Goal: Task Accomplishment & Management: Complete application form

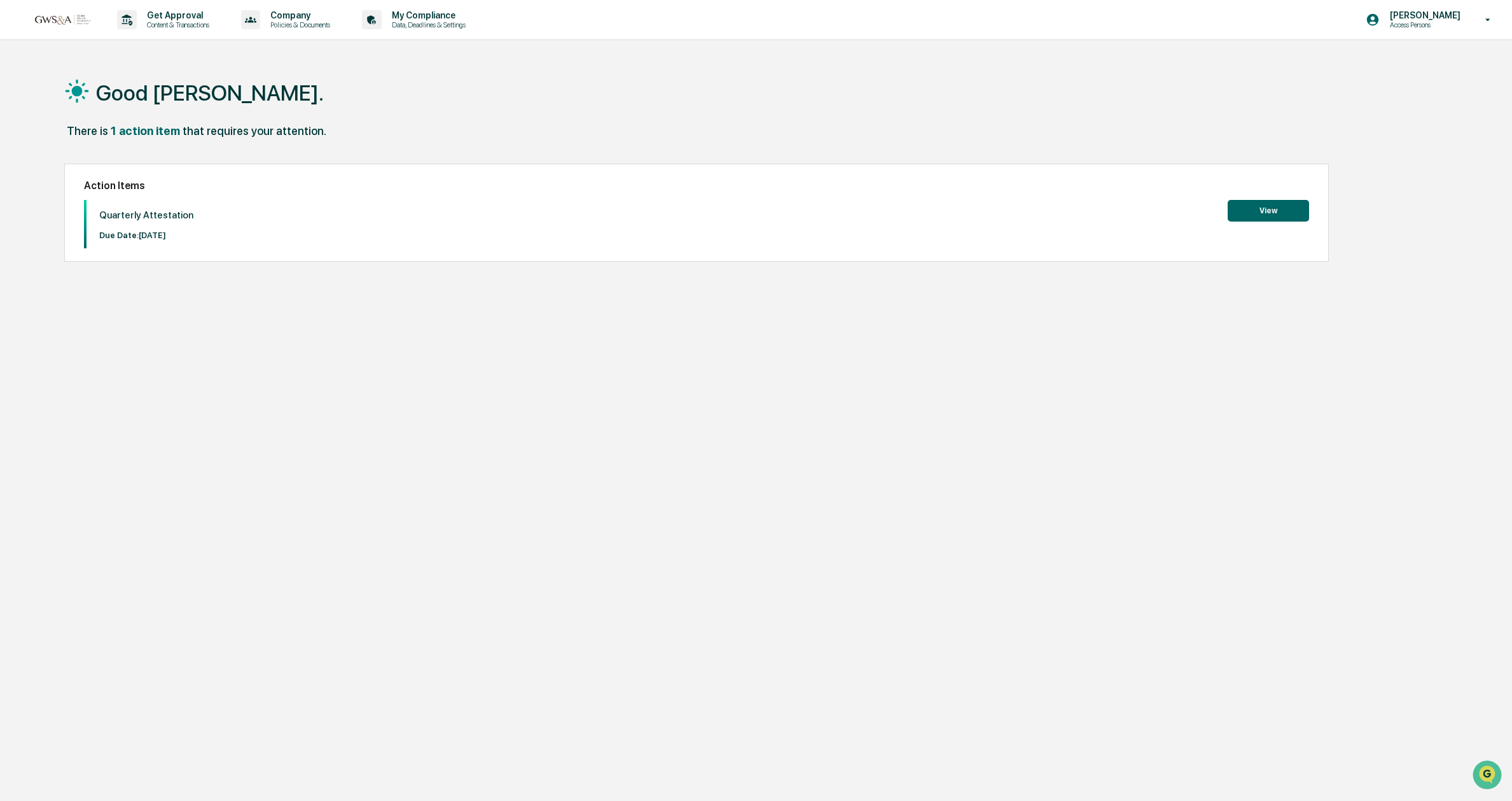
click at [1254, 210] on button "View" at bounding box center [1269, 210] width 81 height 21
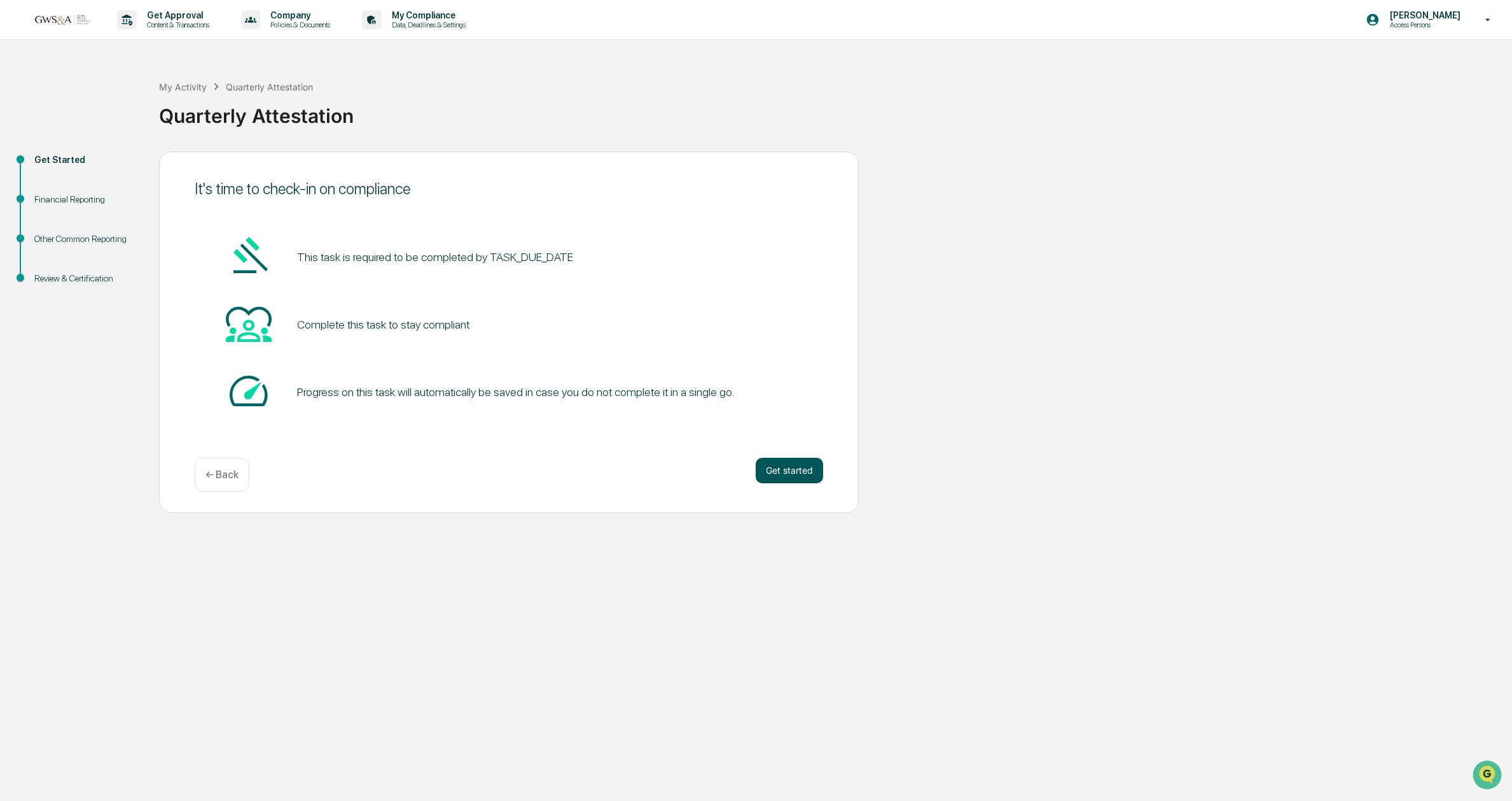
click at [791, 465] on button "Get started" at bounding box center [790, 470] width 68 height 25
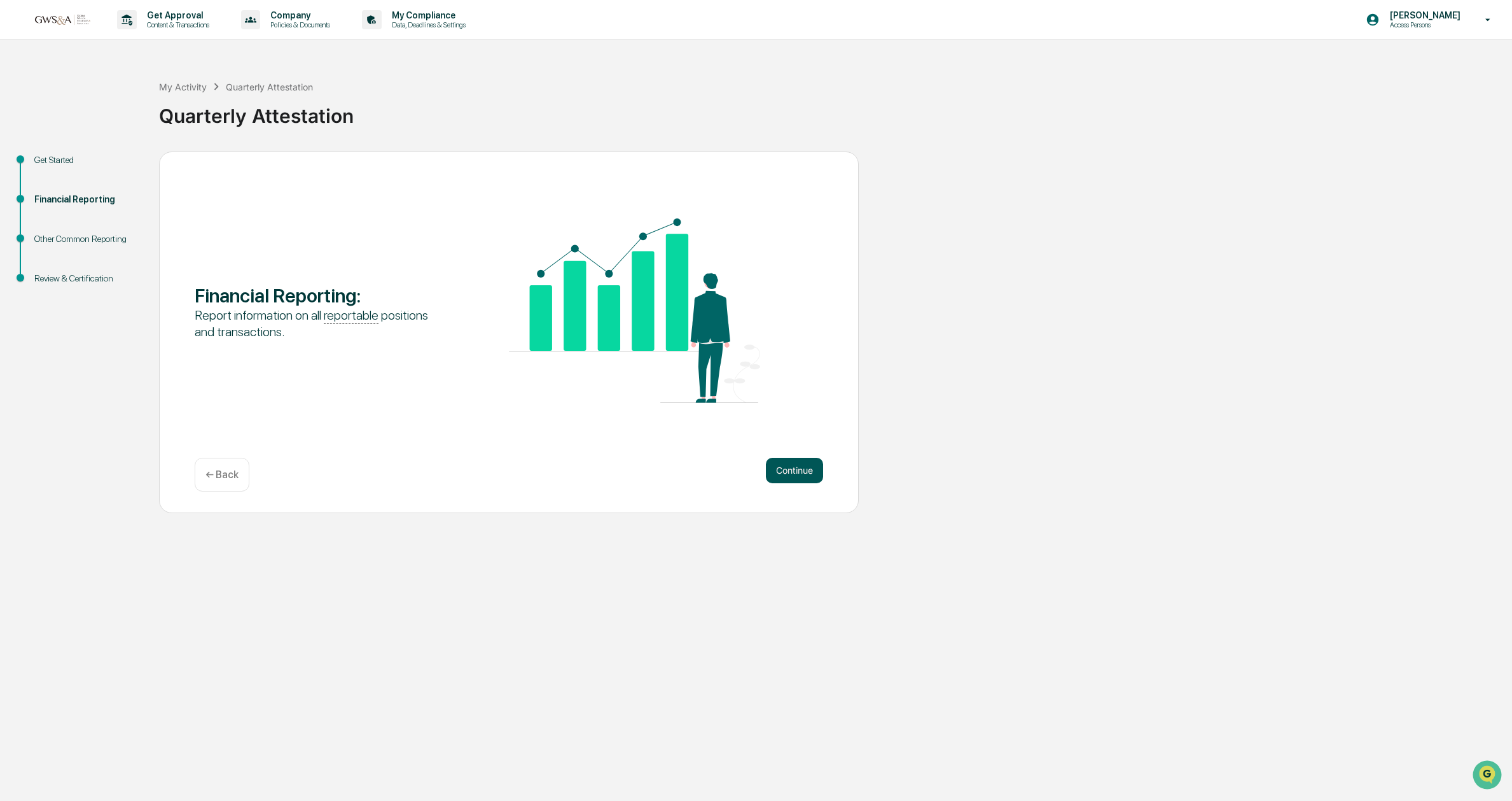
click at [783, 470] on button "Continue" at bounding box center [794, 470] width 57 height 25
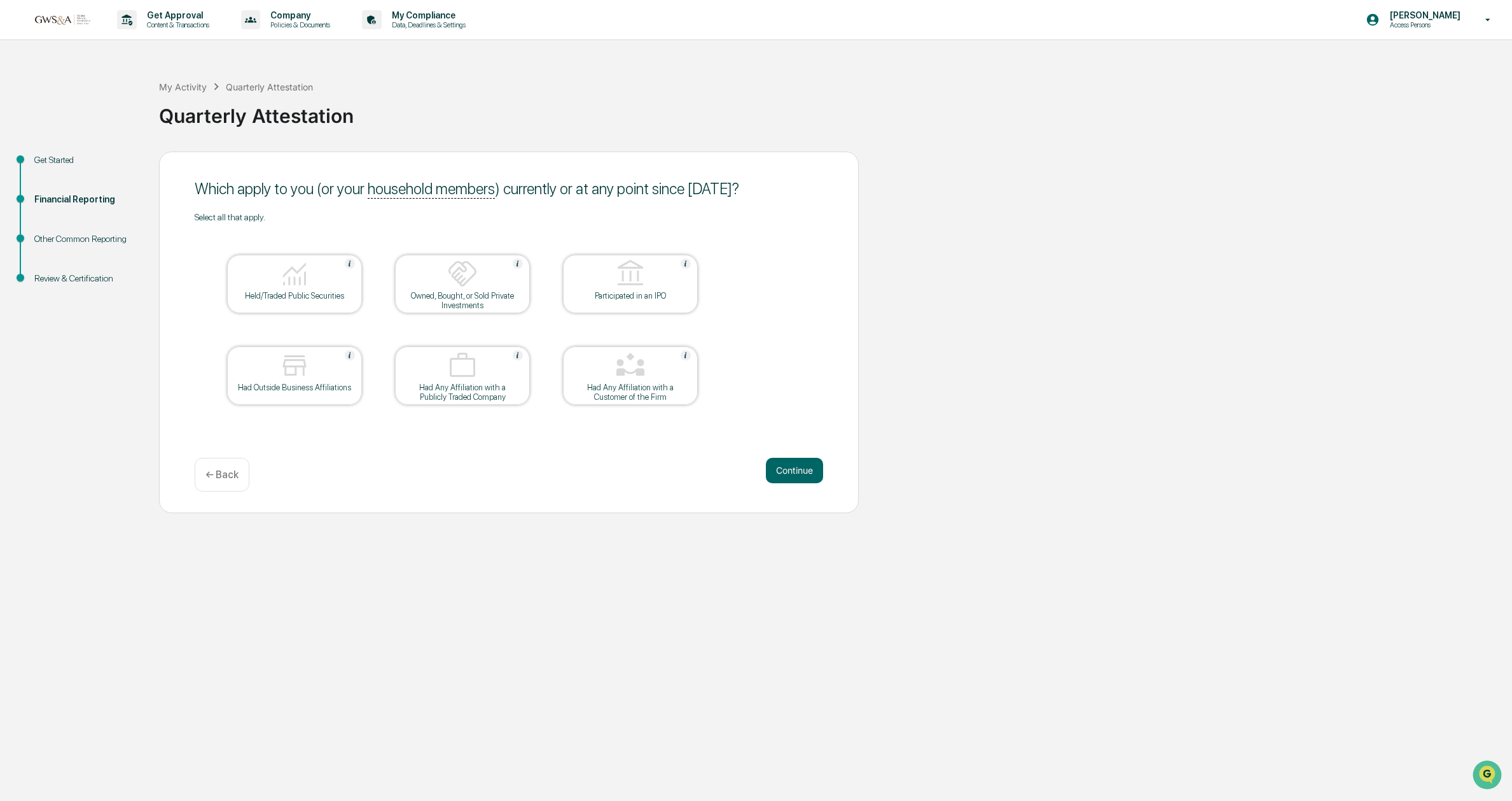
click at [323, 290] on div at bounding box center [294, 273] width 127 height 32
click at [349, 388] on div "Had Outside Business Affiliations" at bounding box center [295, 387] width 114 height 10
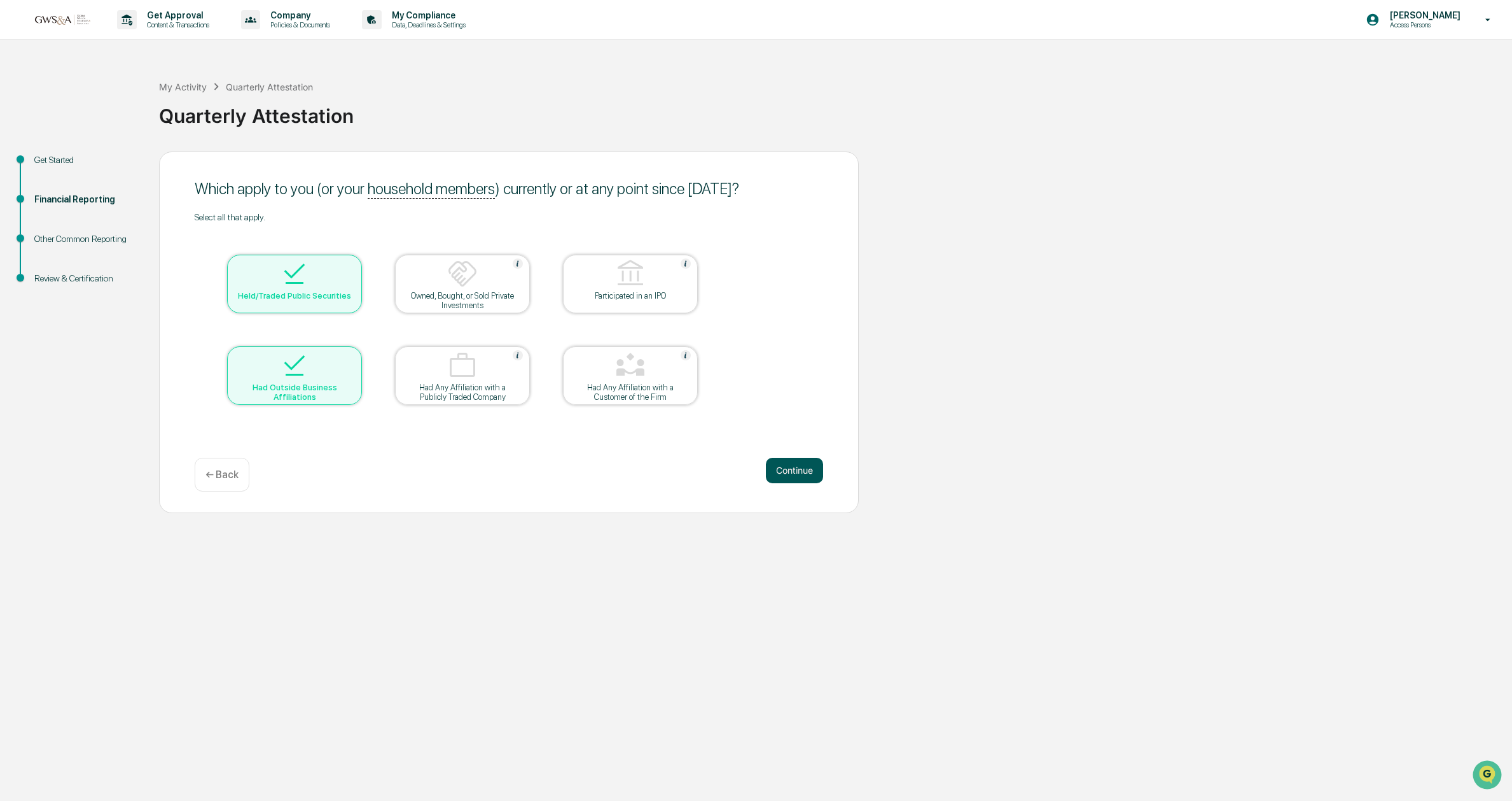
click at [805, 475] on button "Continue" at bounding box center [794, 470] width 57 height 25
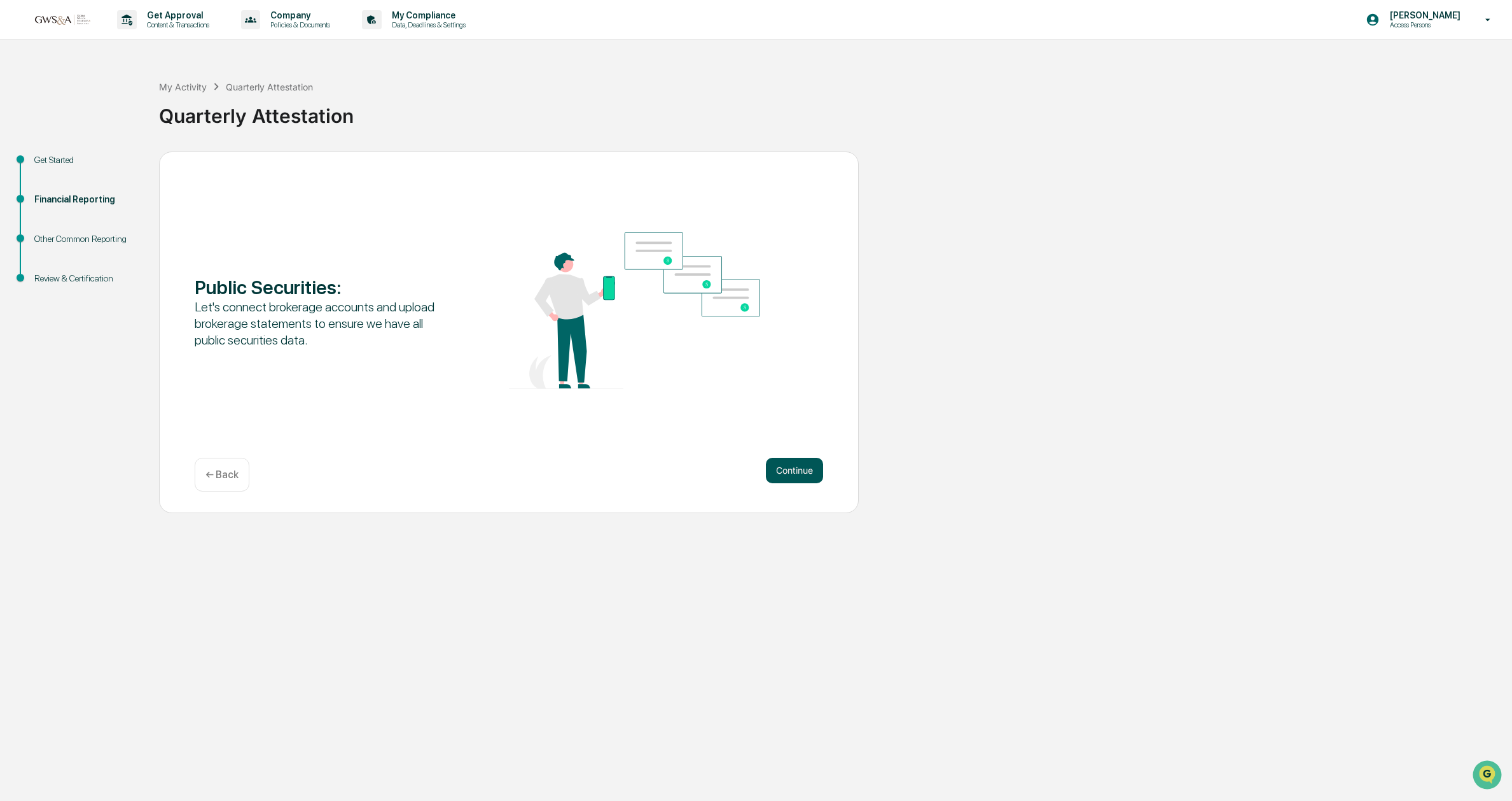
click at [803, 475] on button "Continue" at bounding box center [794, 470] width 57 height 25
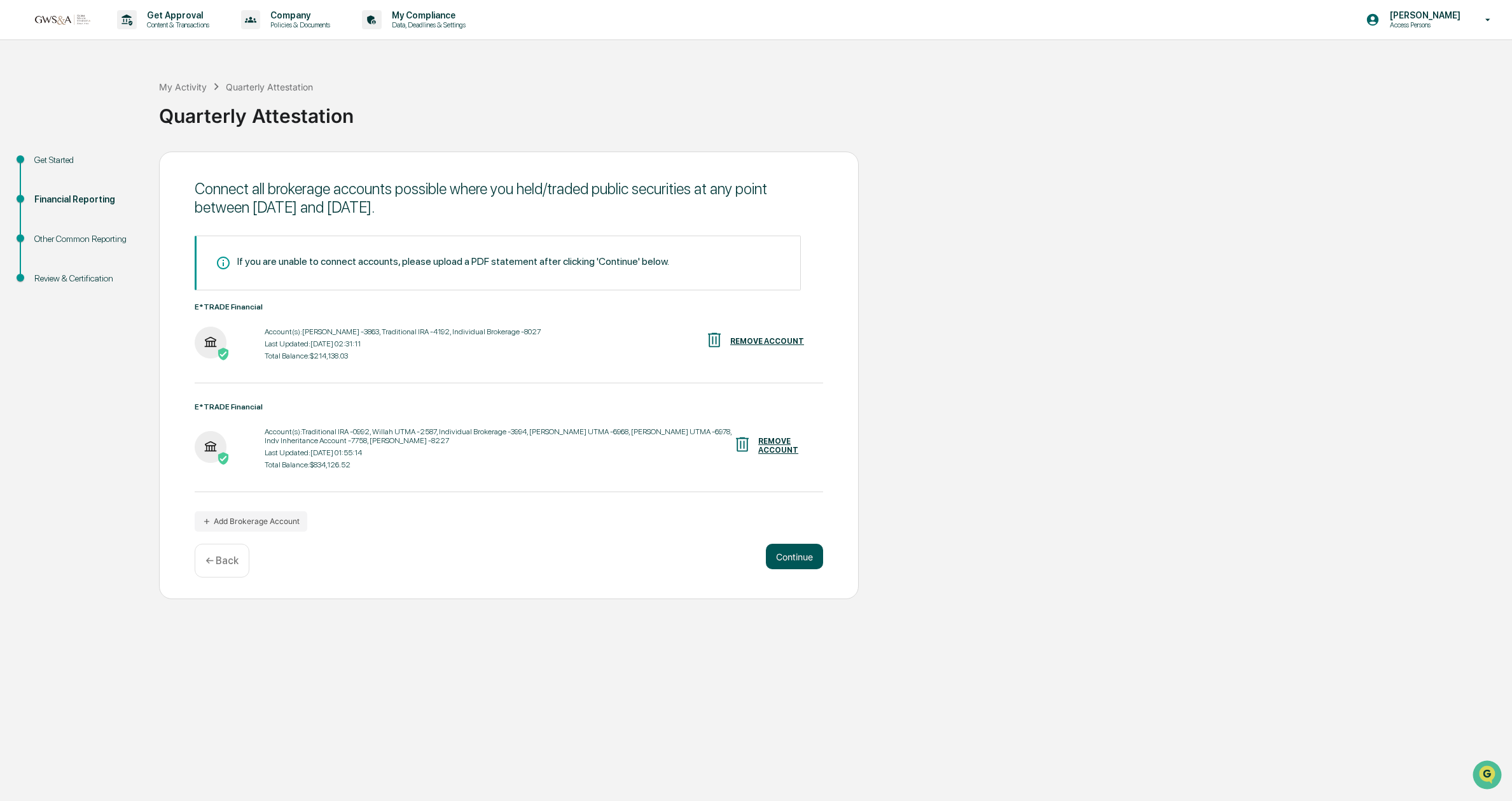
click at [798, 558] on button "Continue" at bounding box center [794, 556] width 57 height 25
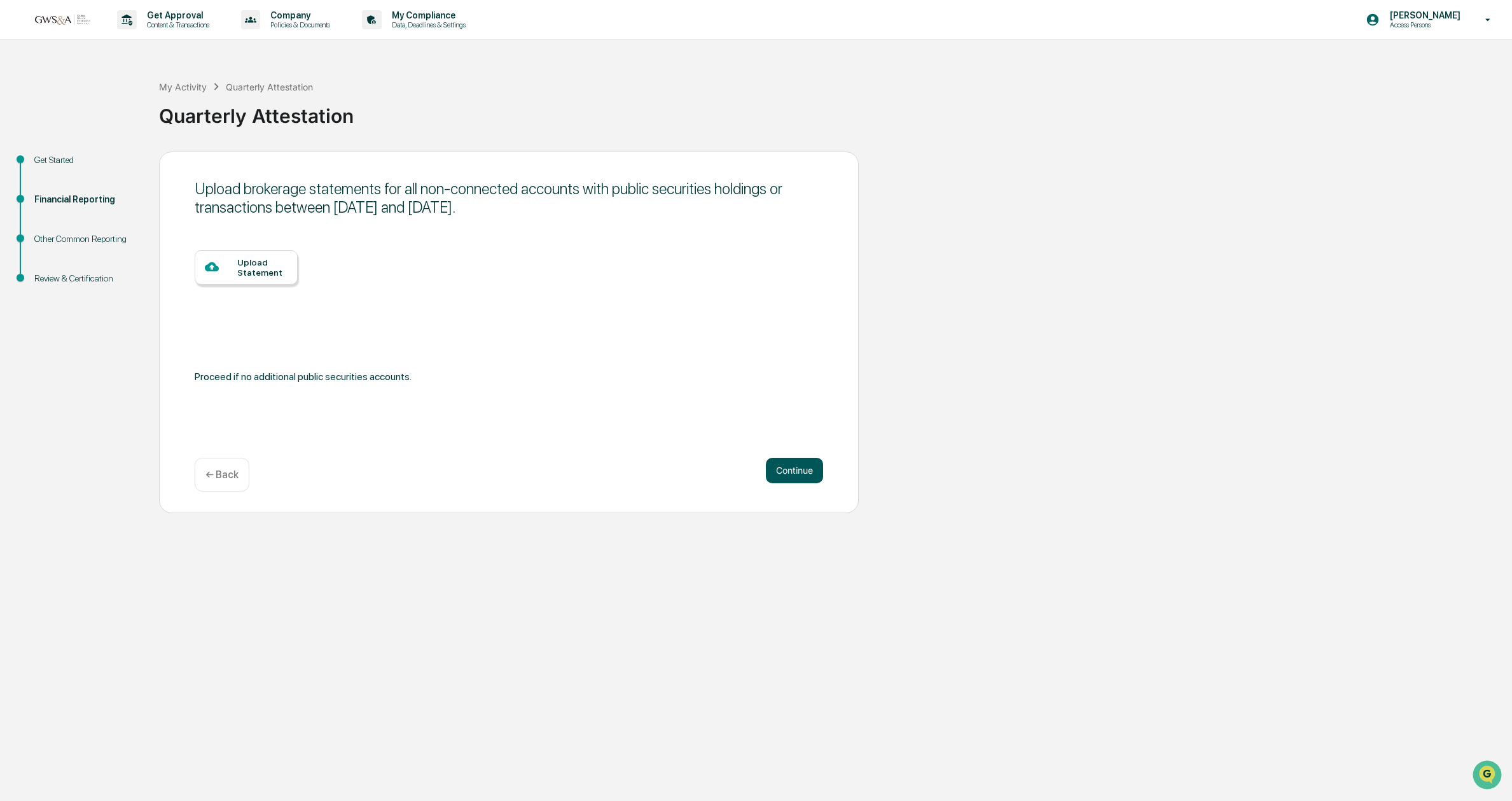
click at [800, 472] on button "Continue" at bounding box center [794, 470] width 57 height 25
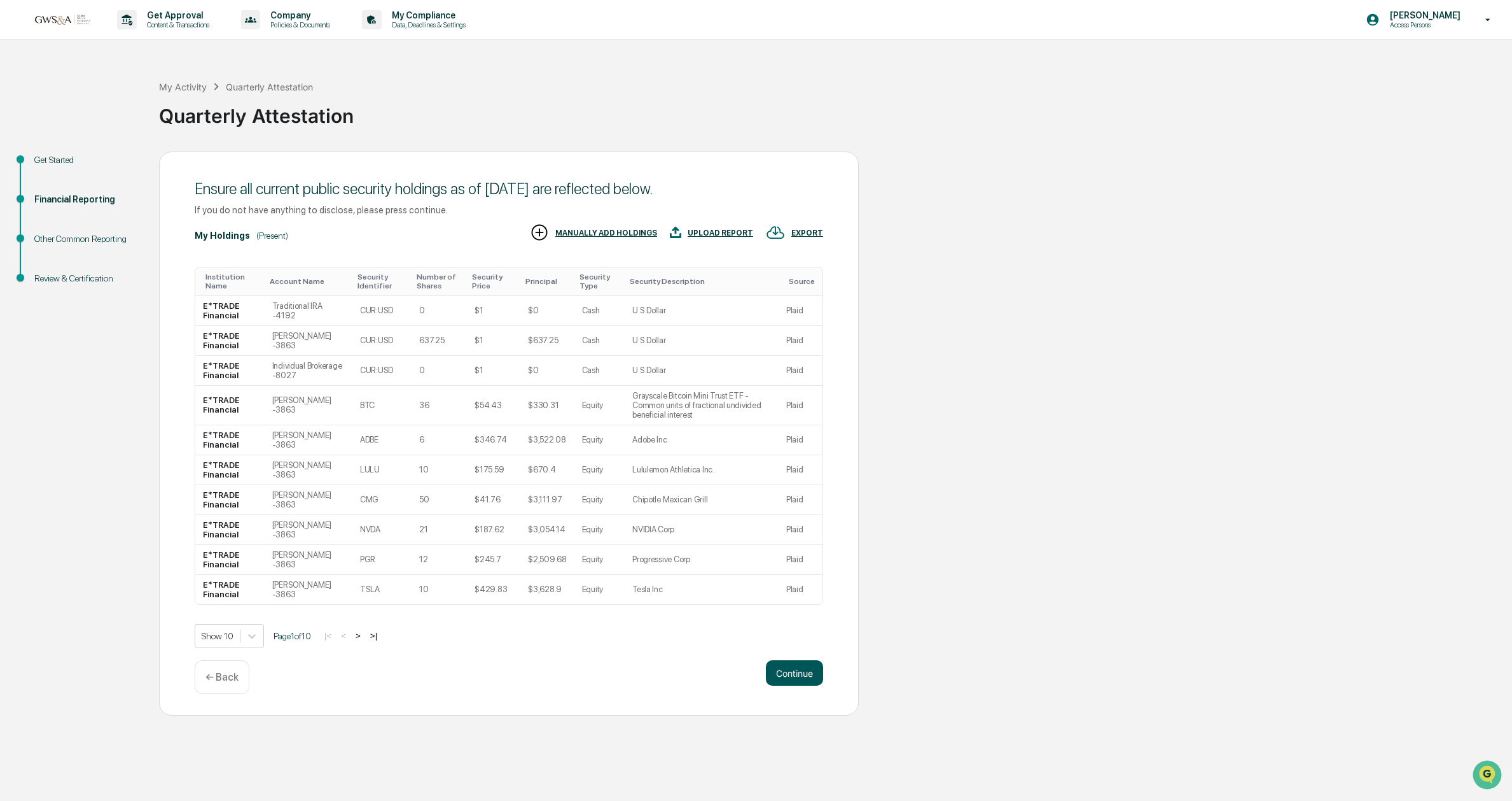
click at [787, 686] on button "Continue" at bounding box center [794, 673] width 57 height 25
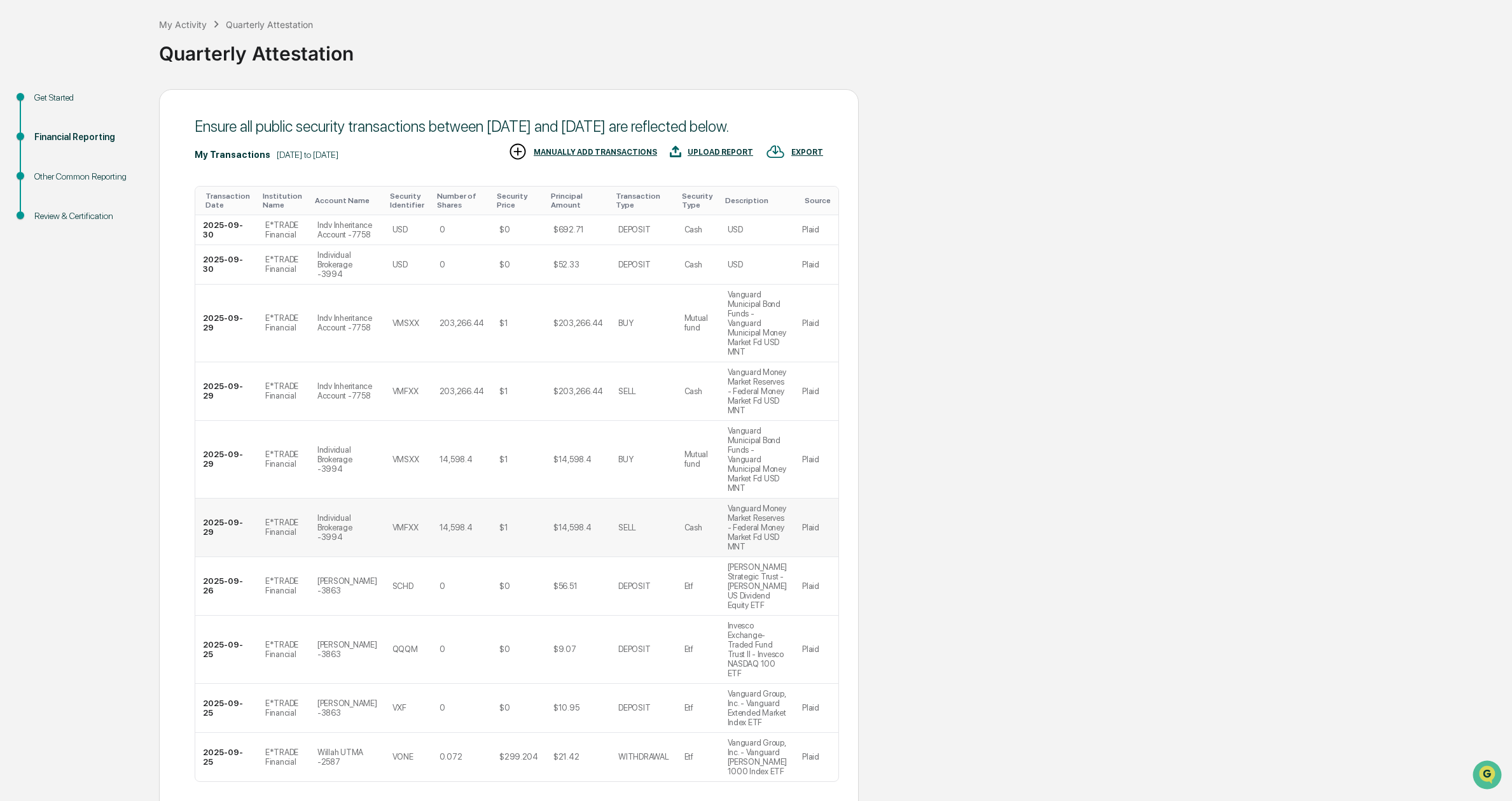
scroll to position [294, 0]
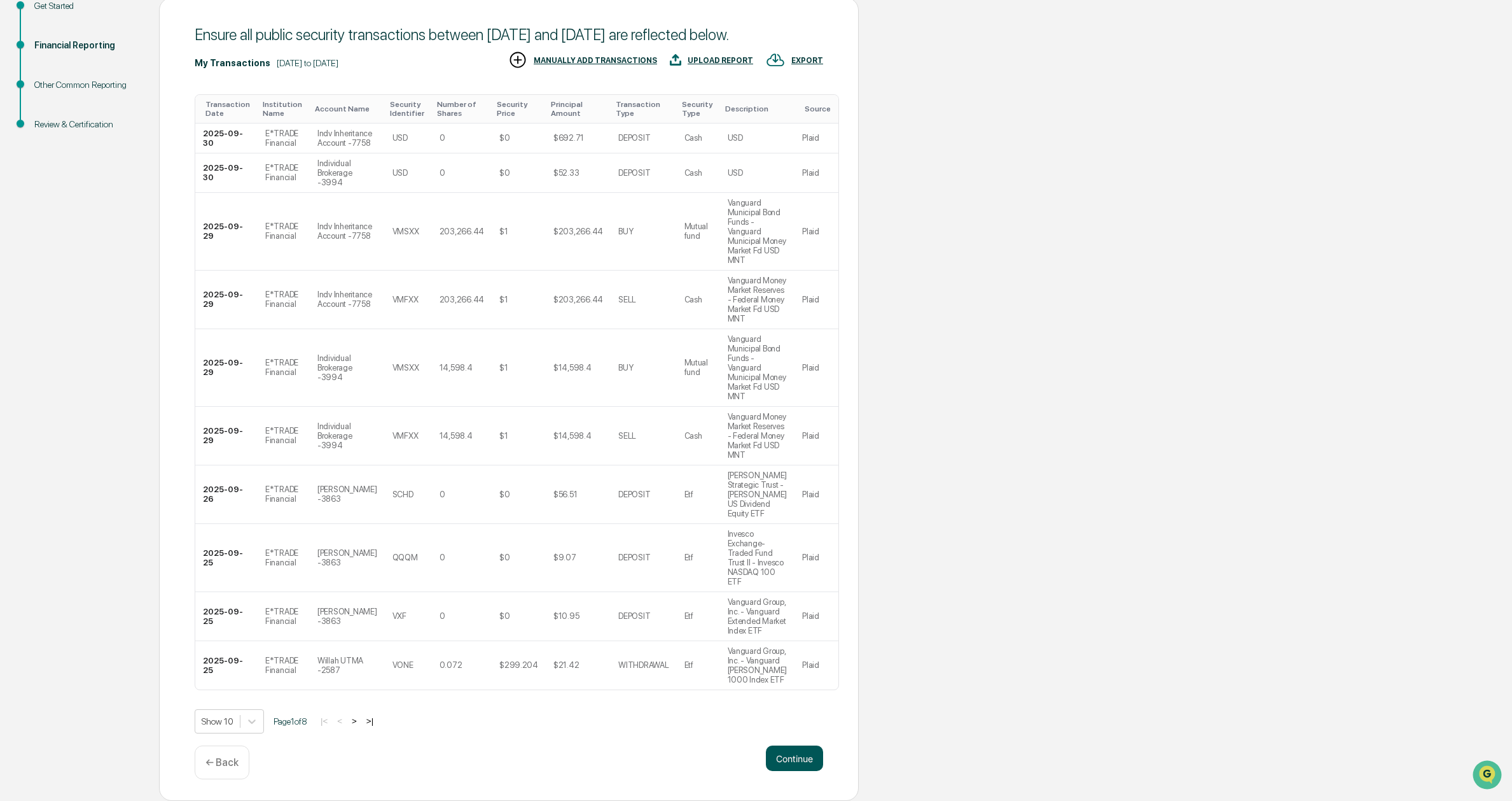
click at [793, 767] on button "Continue" at bounding box center [794, 757] width 57 height 25
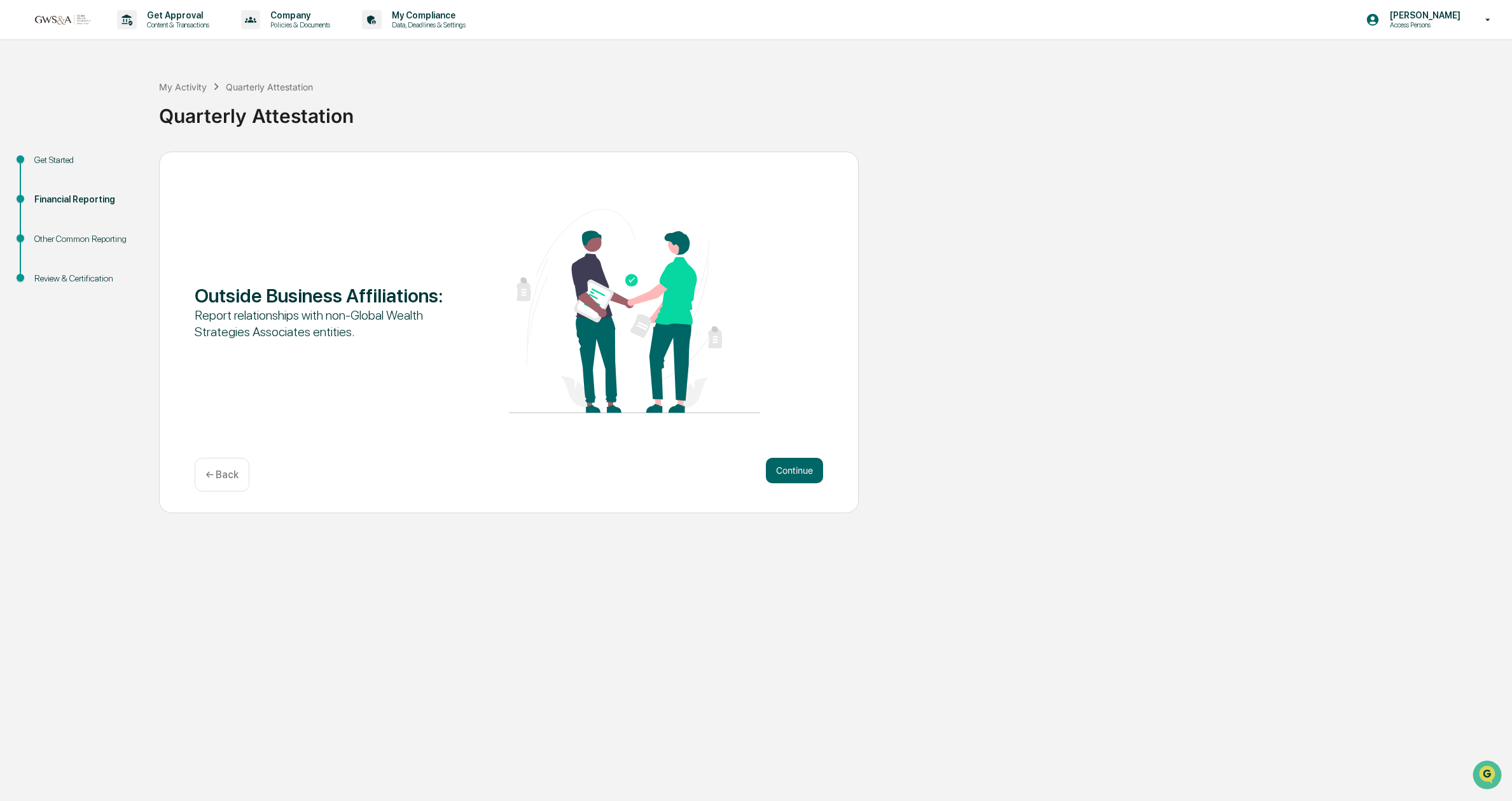
scroll to position [0, 0]
click at [797, 468] on button "Continue" at bounding box center [794, 470] width 57 height 25
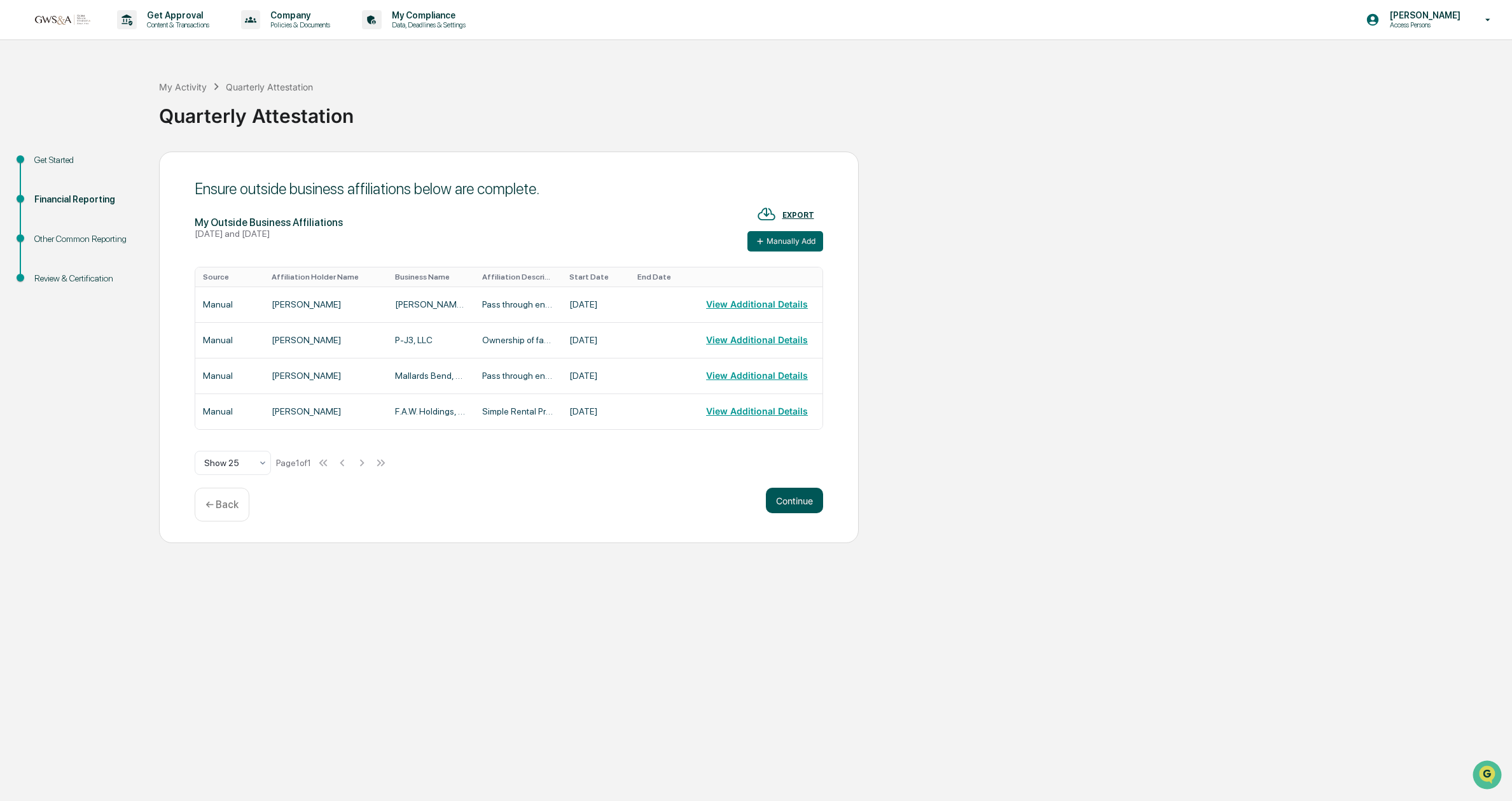
click at [803, 504] on button "Continue" at bounding box center [794, 500] width 57 height 25
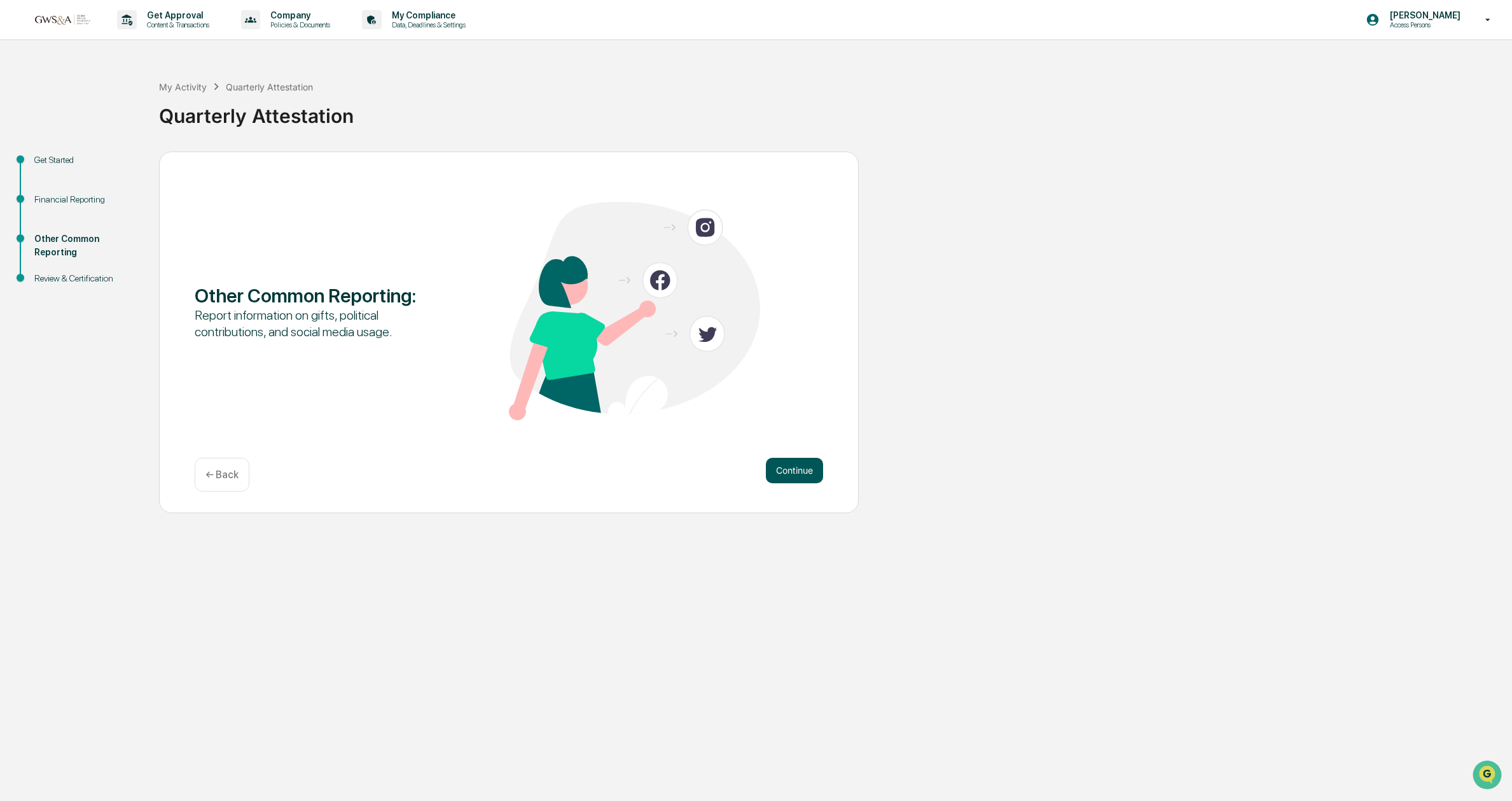
click at [799, 480] on button "Continue" at bounding box center [794, 470] width 57 height 25
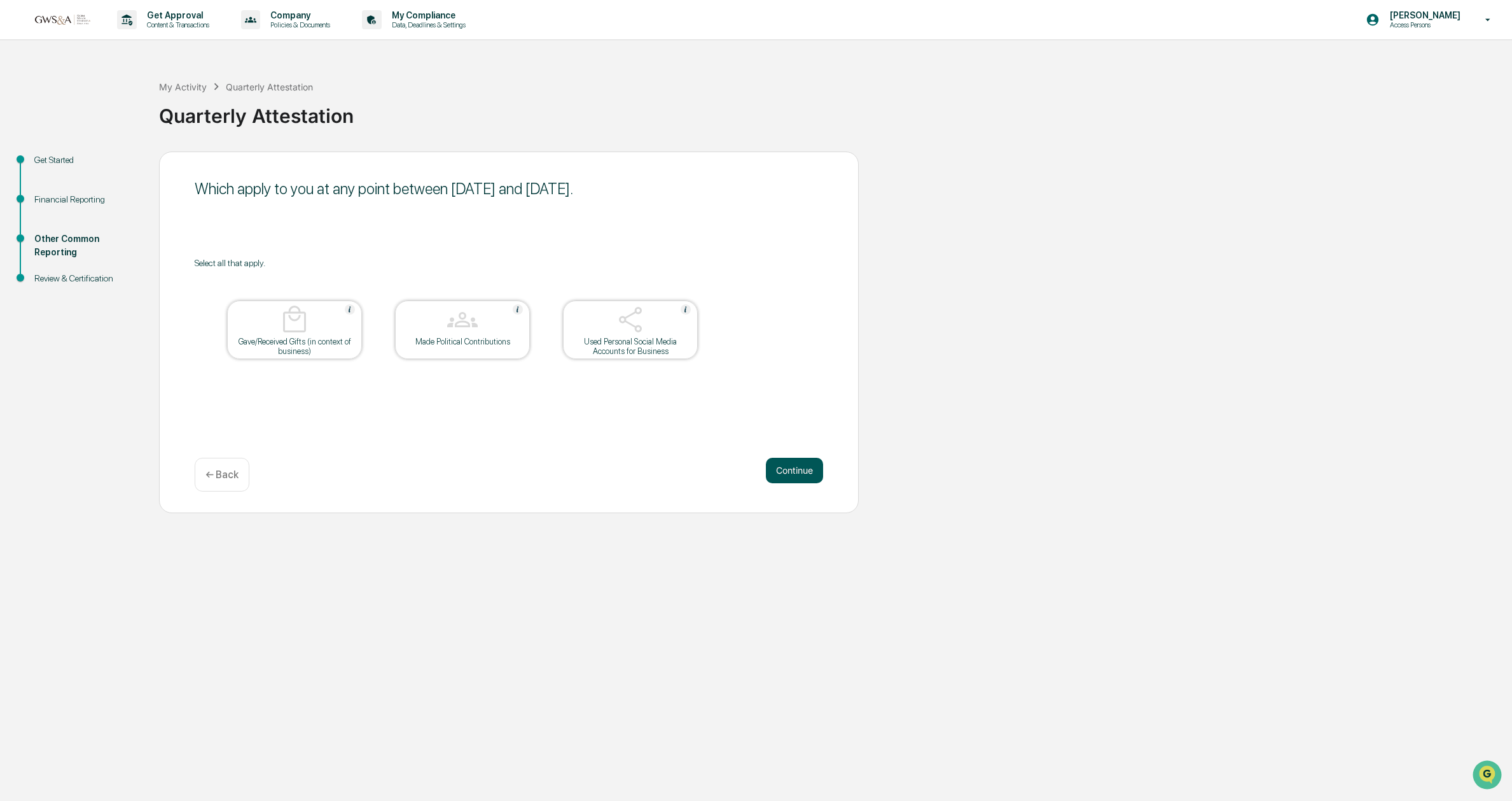
click at [799, 475] on button "Continue" at bounding box center [794, 470] width 57 height 25
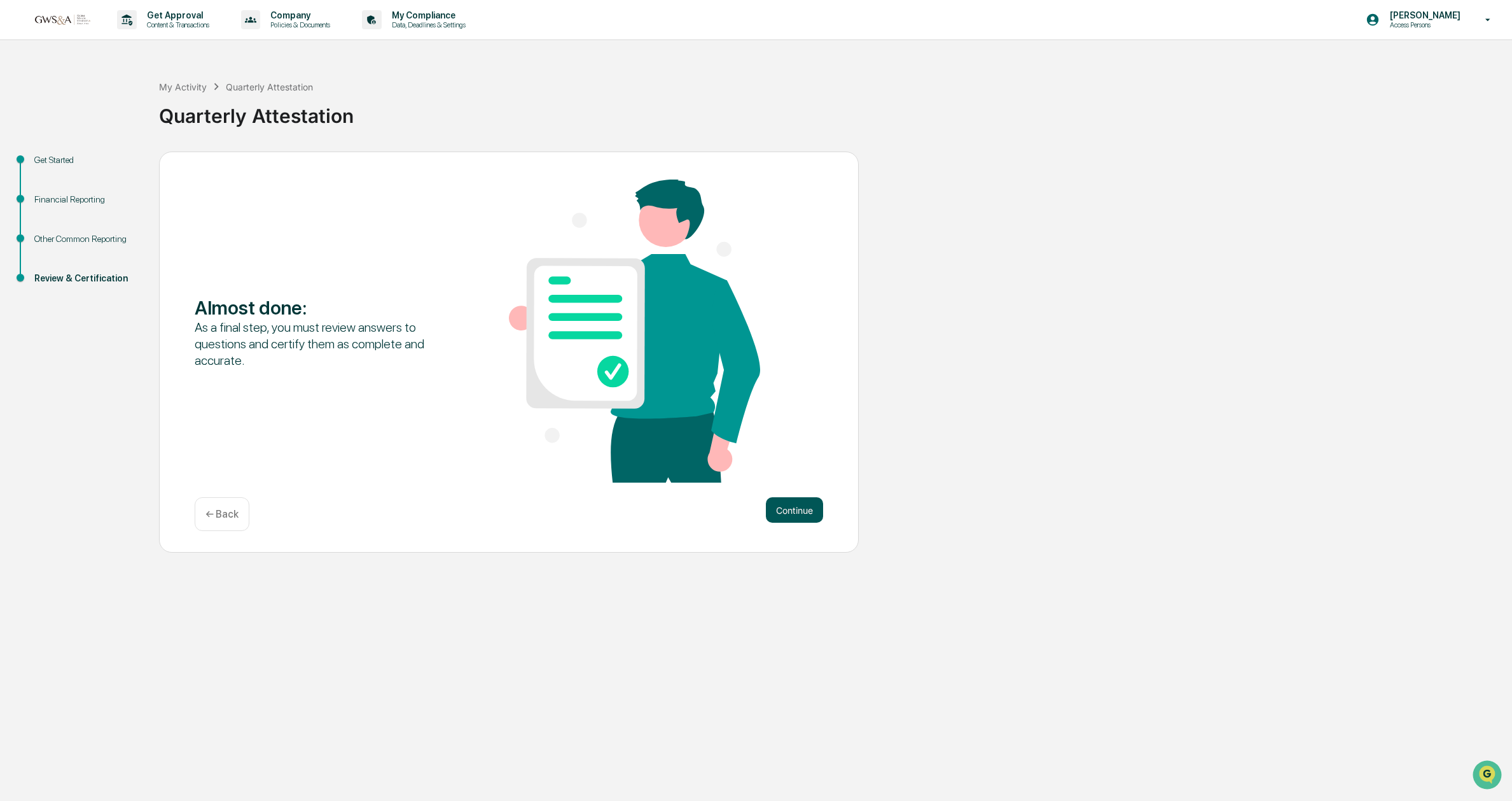
click at [786, 506] on button "Continue" at bounding box center [794, 510] width 57 height 25
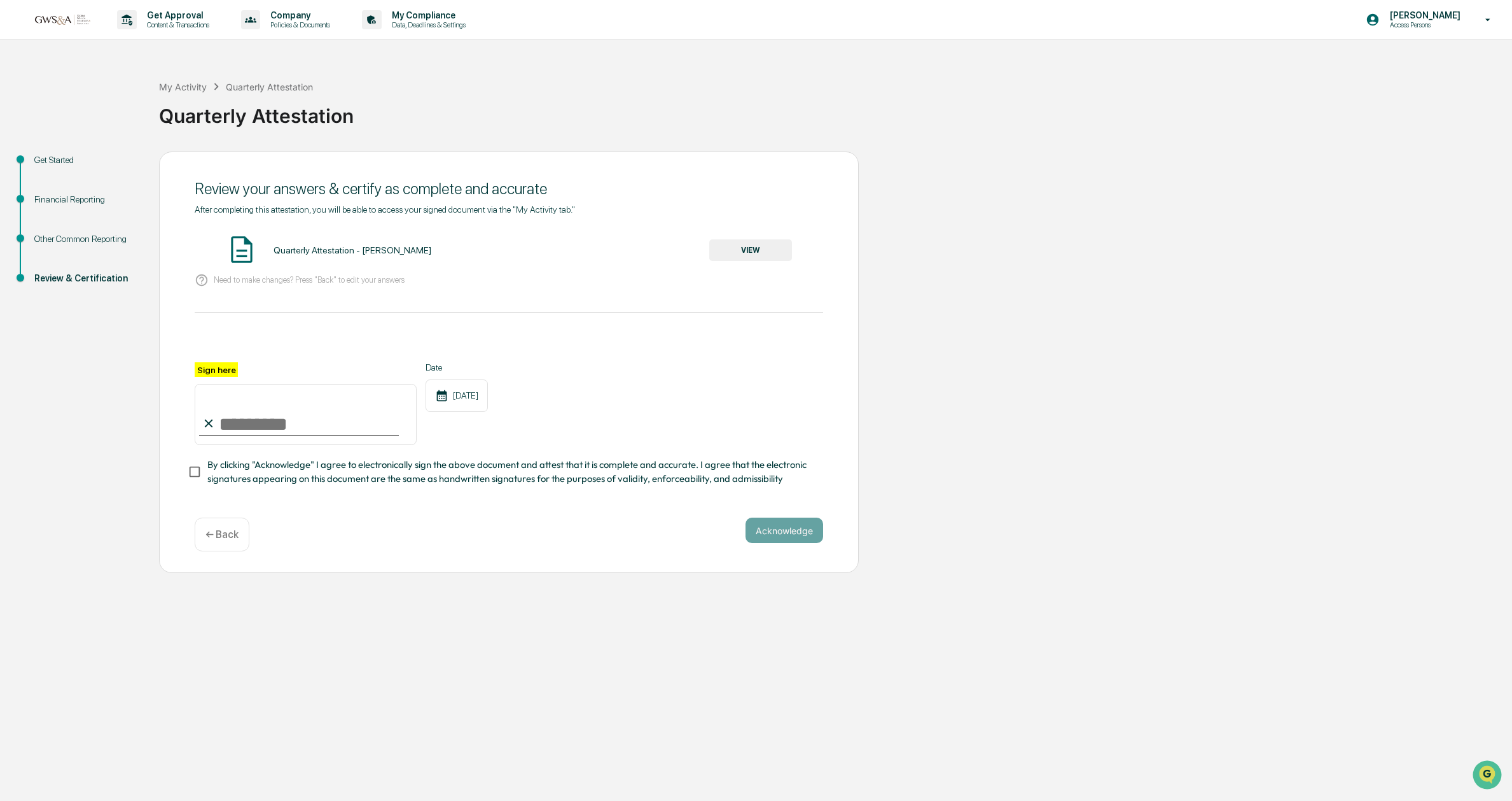
click at [282, 406] on input "Sign here" at bounding box center [305, 414] width 222 height 61
type input "**********"
click at [782, 543] on div "Acknowledge ← Back" at bounding box center [509, 534] width 628 height 34
click at [785, 533] on button "Acknowledge" at bounding box center [784, 530] width 78 height 25
click at [772, 255] on button "VIEW" at bounding box center [750, 250] width 82 height 21
